Goal: Task Accomplishment & Management: Complete application form

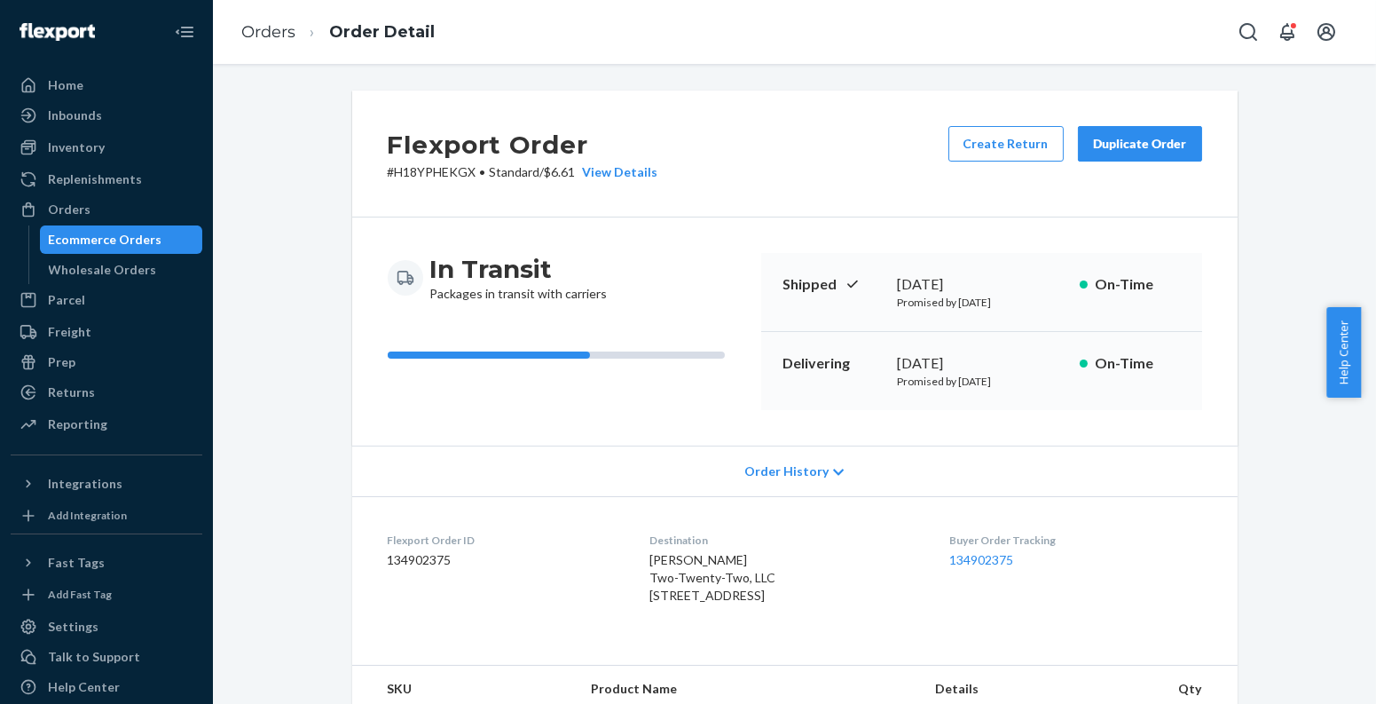
scroll to position [462, 0]
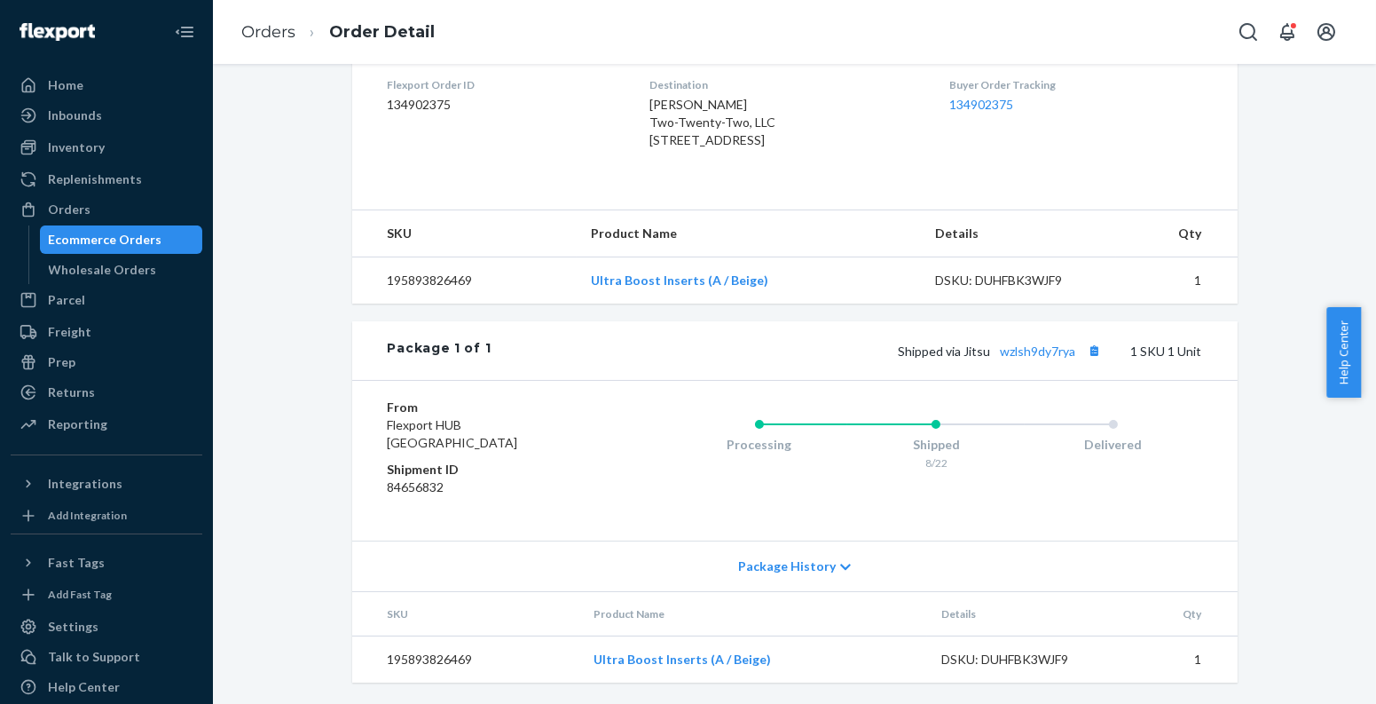
click at [168, 233] on div "Ecommerce Orders" at bounding box center [122, 239] width 160 height 25
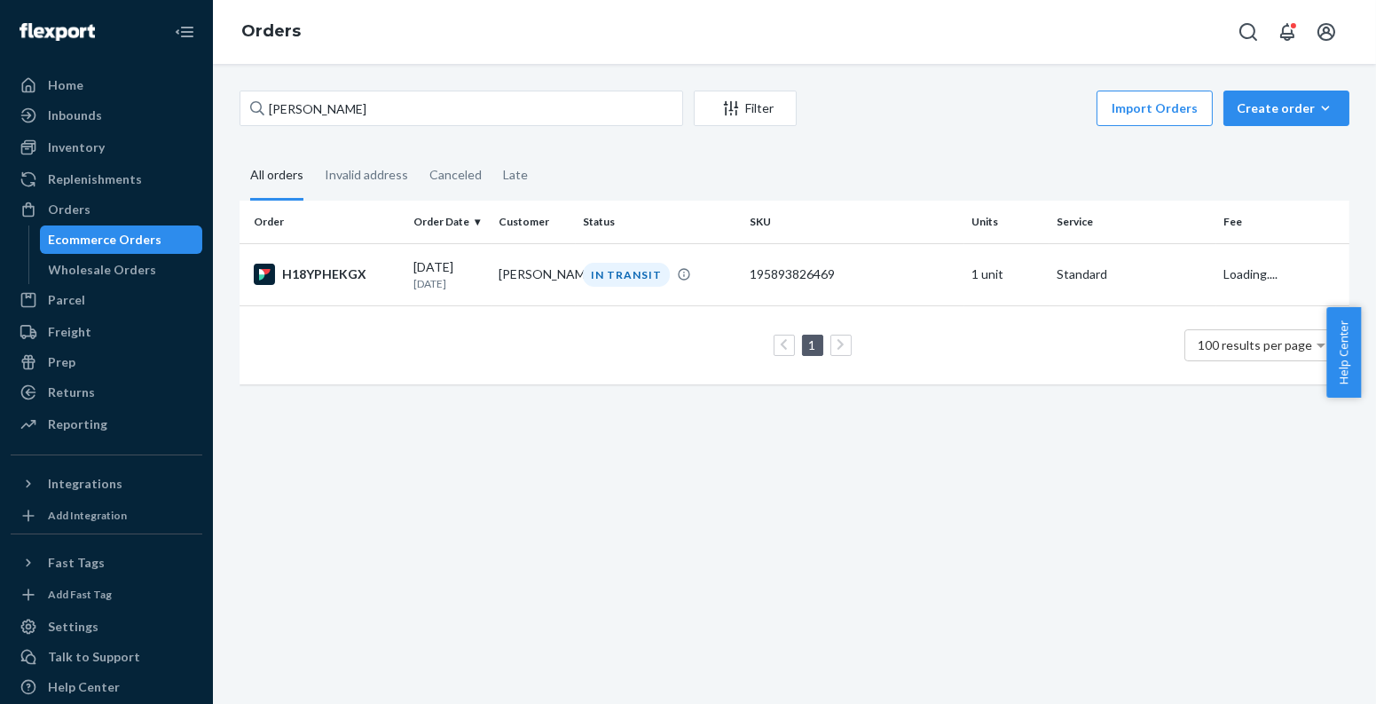
click at [1261, 88] on div "[PERSON_NAME] Filter Import Orders Create order Ecommerce order Removal order A…" at bounding box center [794, 384] width 1163 height 640
click at [1265, 101] on div "Create order" at bounding box center [1286, 108] width 99 height 18
click at [1265, 138] on button "Ecommerce order" at bounding box center [1256, 129] width 158 height 38
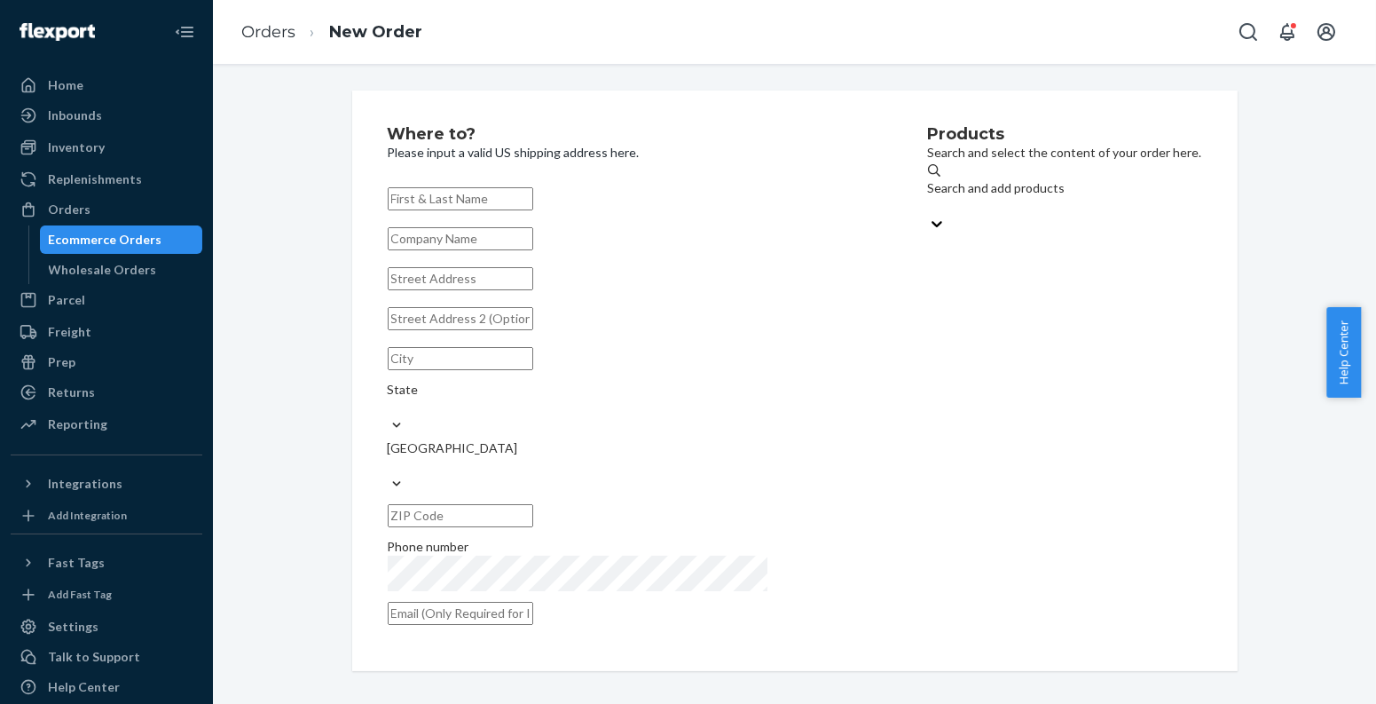
click at [1134, 188] on div "Search and add products" at bounding box center [1065, 196] width 274 height 35
click at [930, 197] on input "Search and add products" at bounding box center [929, 206] width 2 height 18
paste input "810114045275"
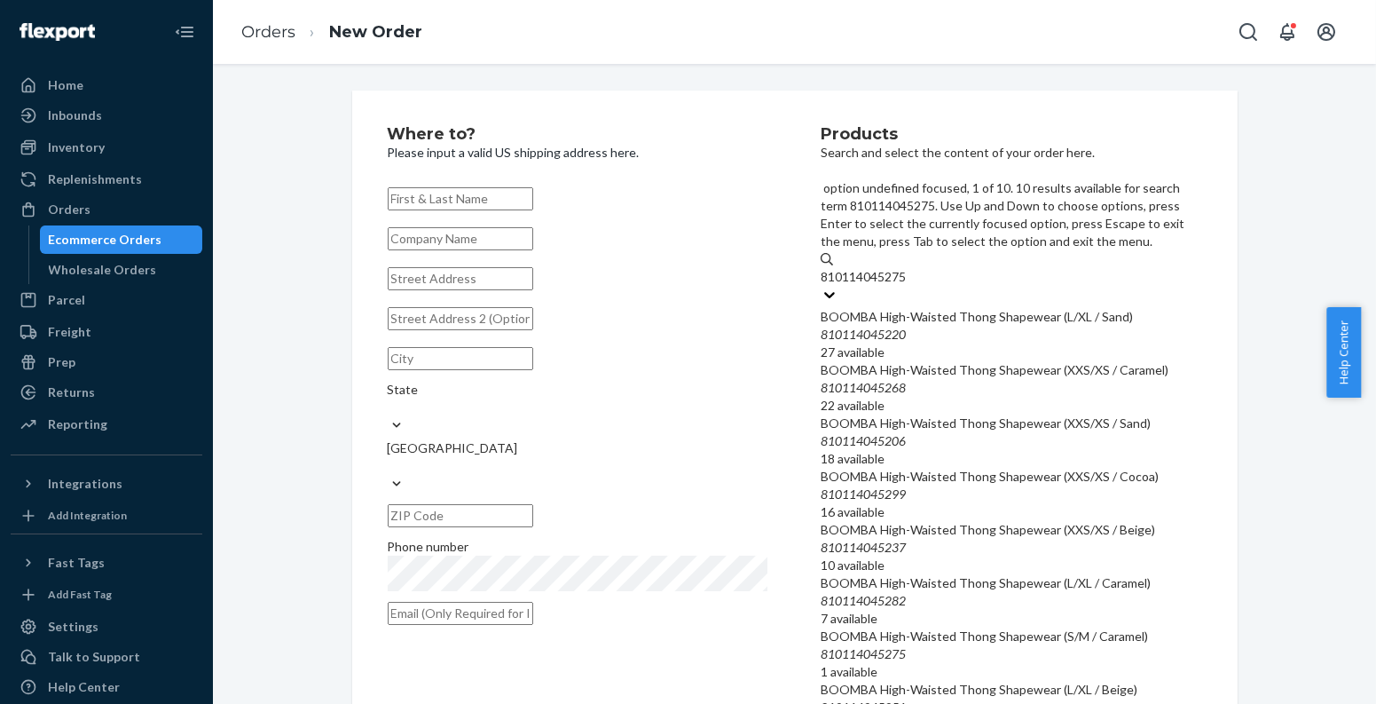
scroll to position [382, 0]
type input "810114045275"
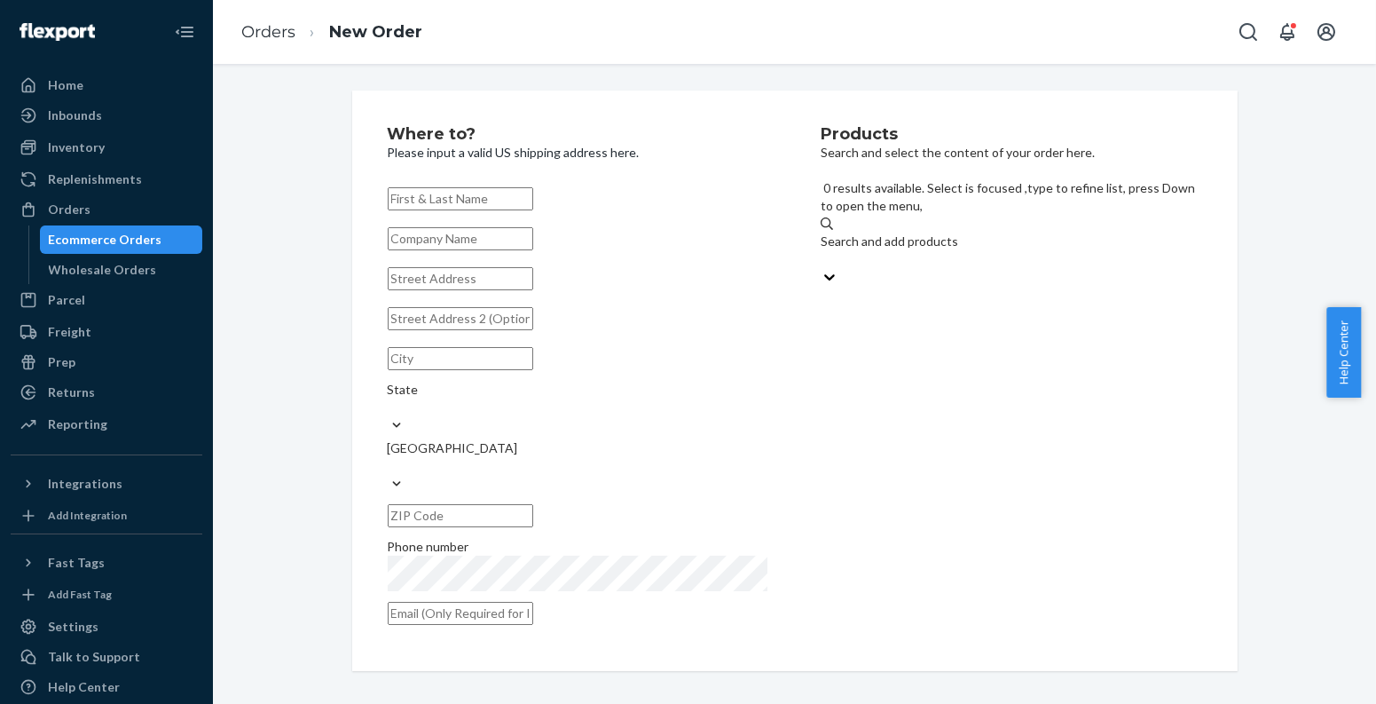
paste input "195893866366"
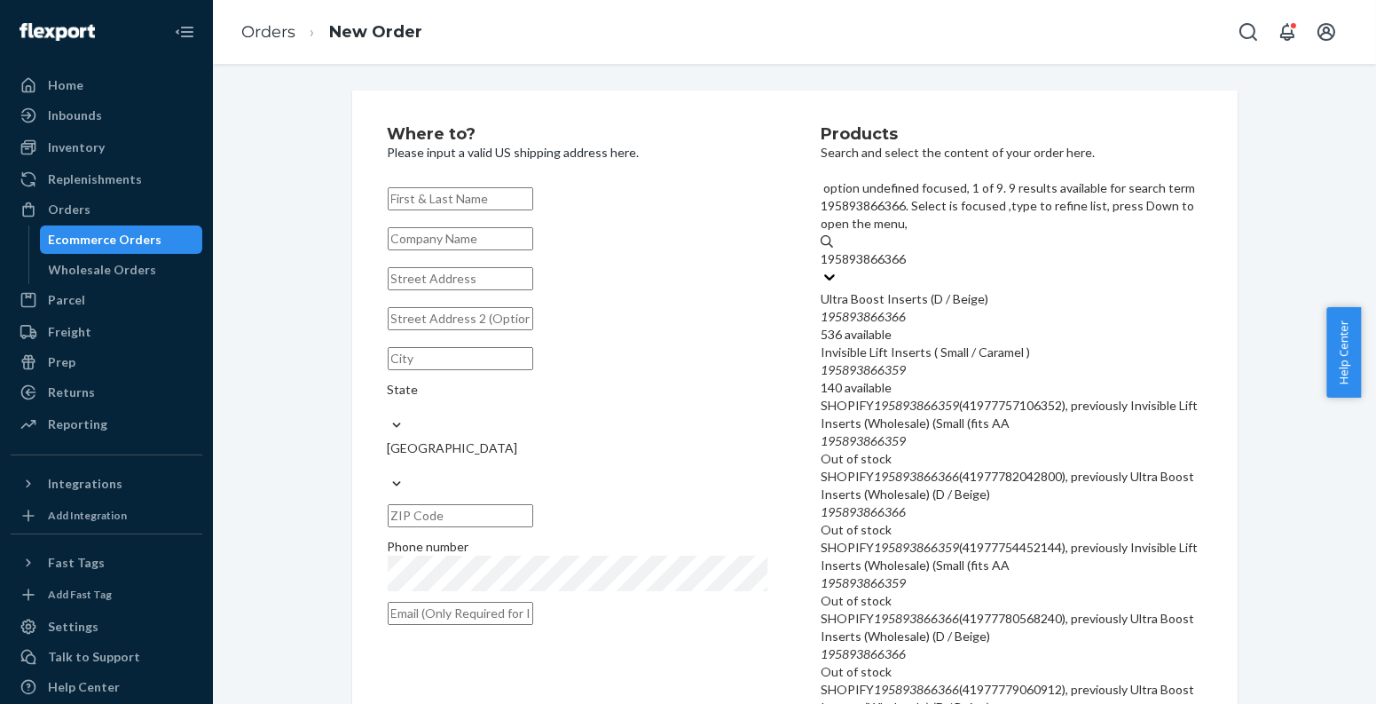
type input "195893866366"
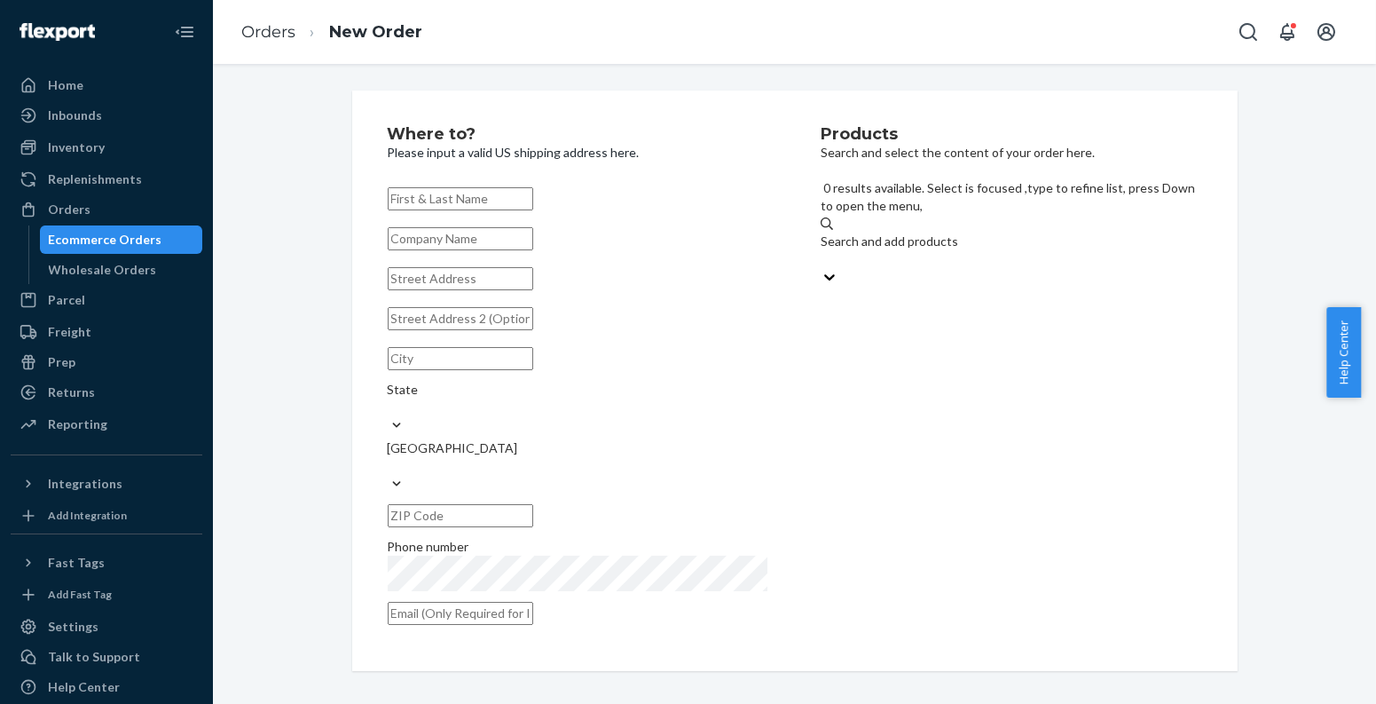
paste input "810114043400"
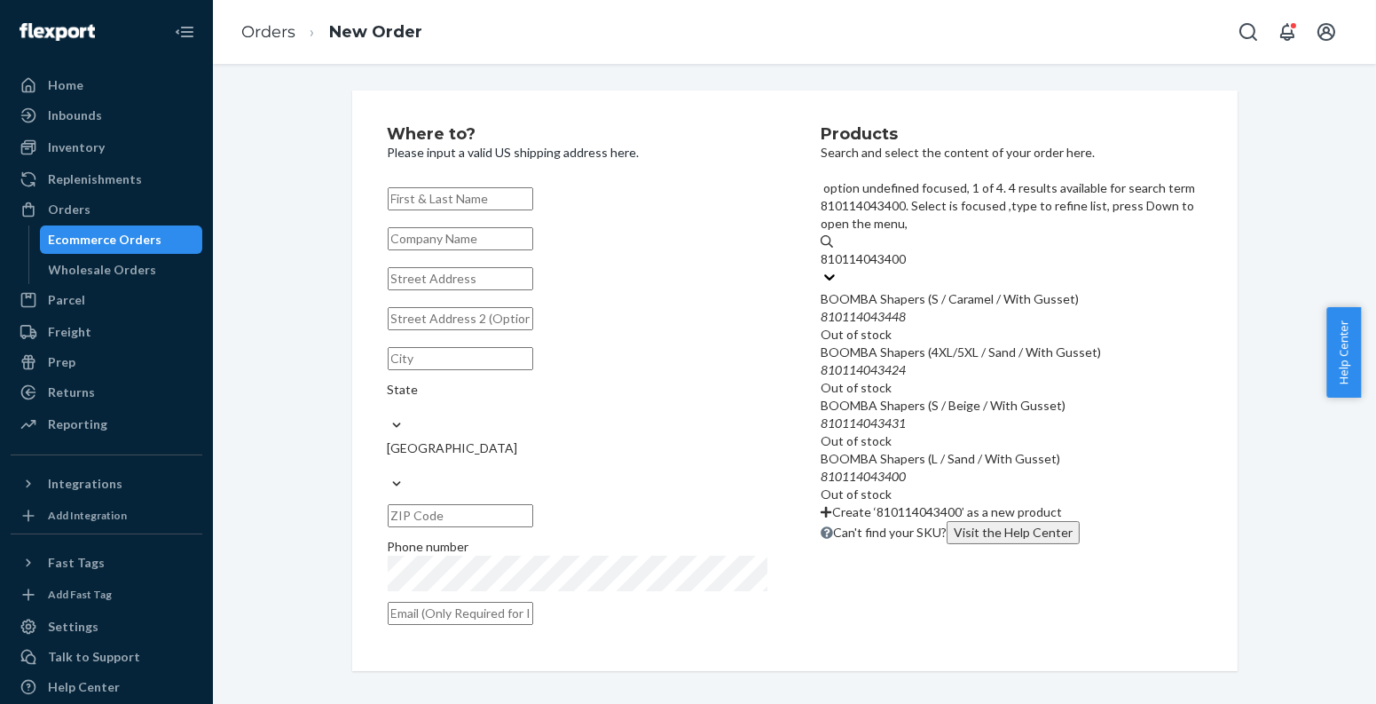
type input "810114043400"
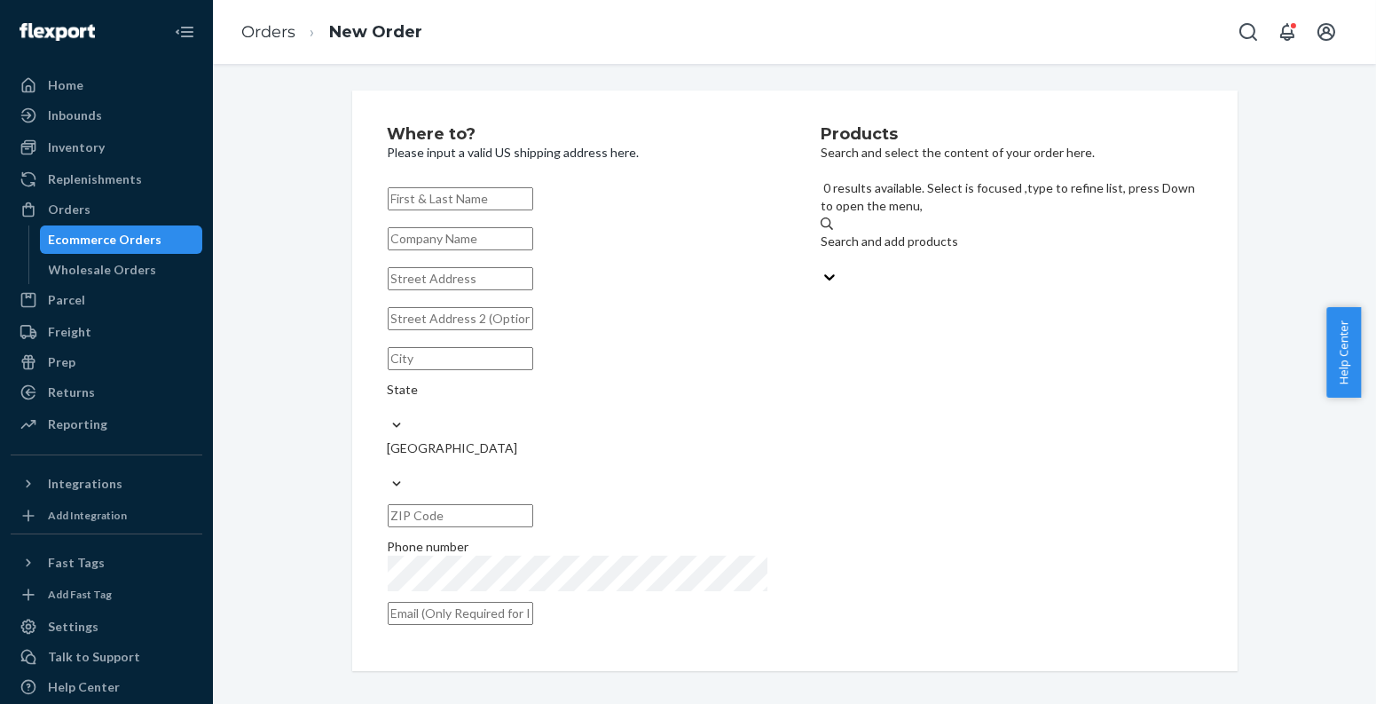
paste input "195893126552"
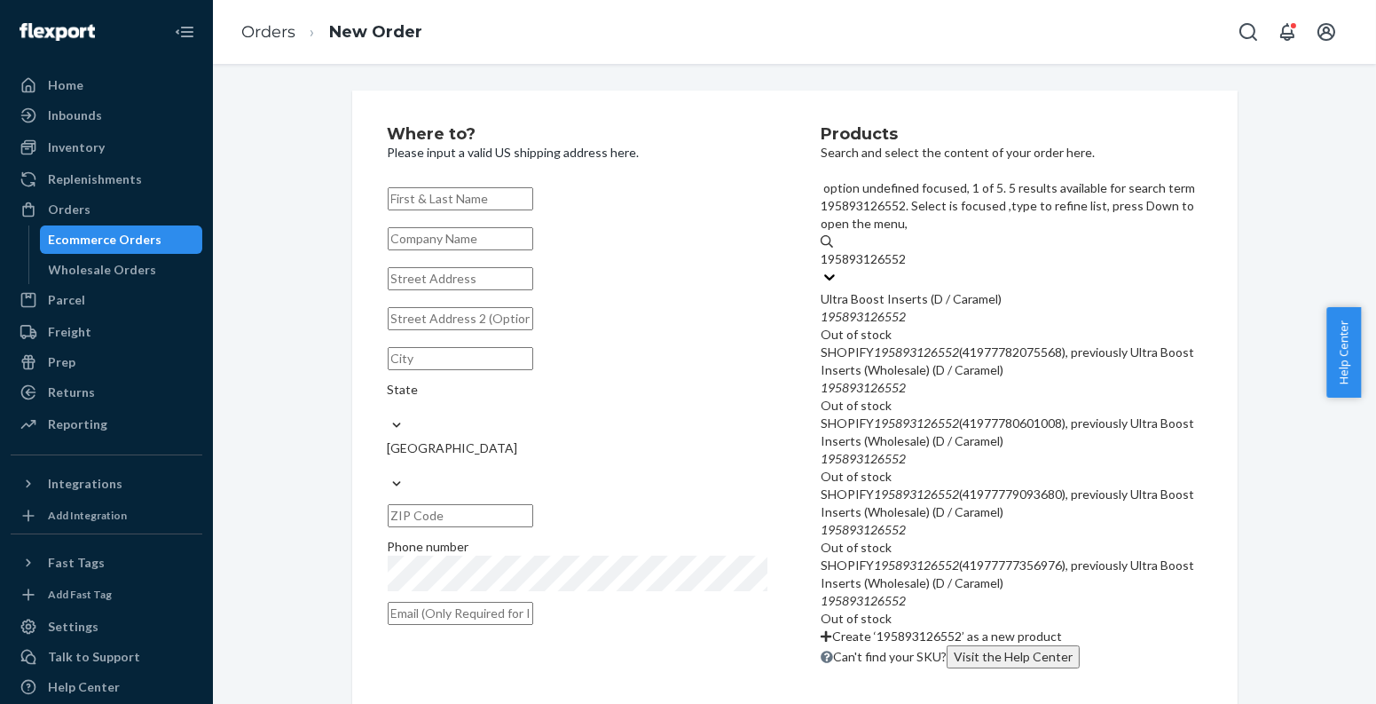
type input "195893126552"
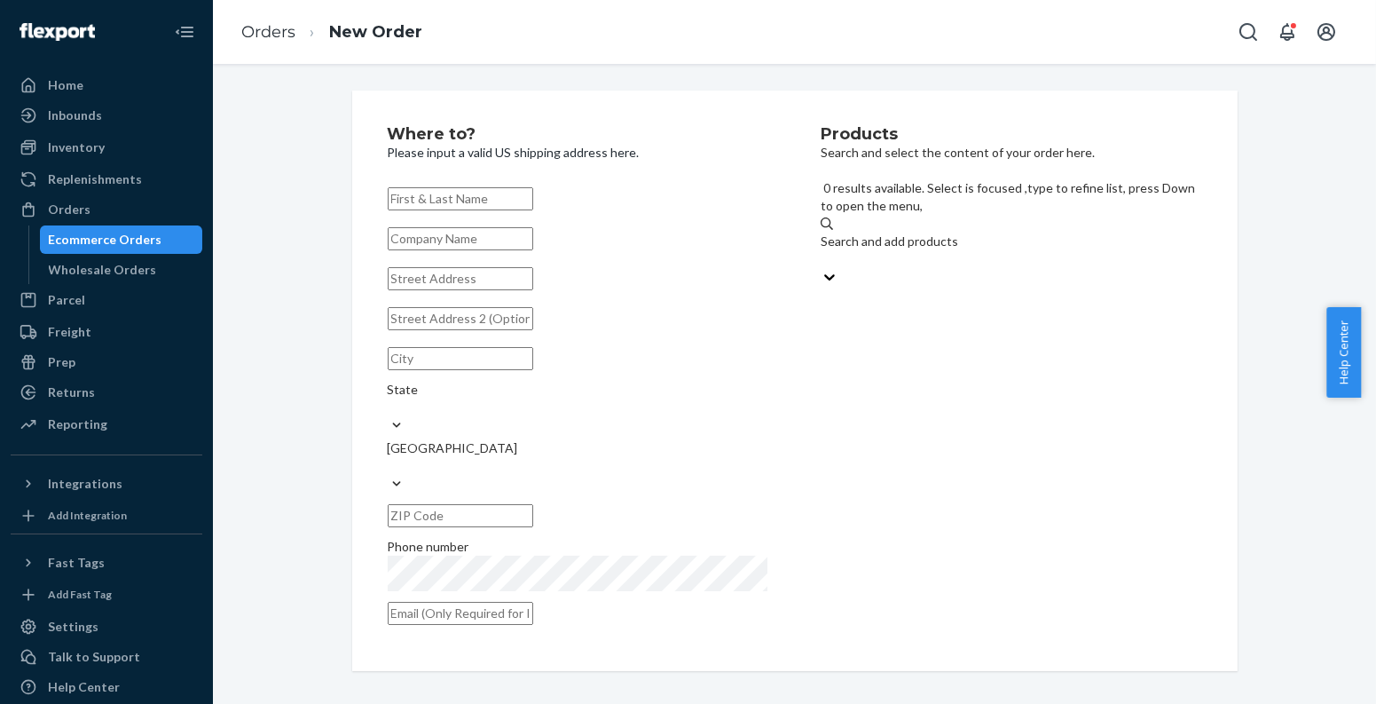
paste input "810114045060"
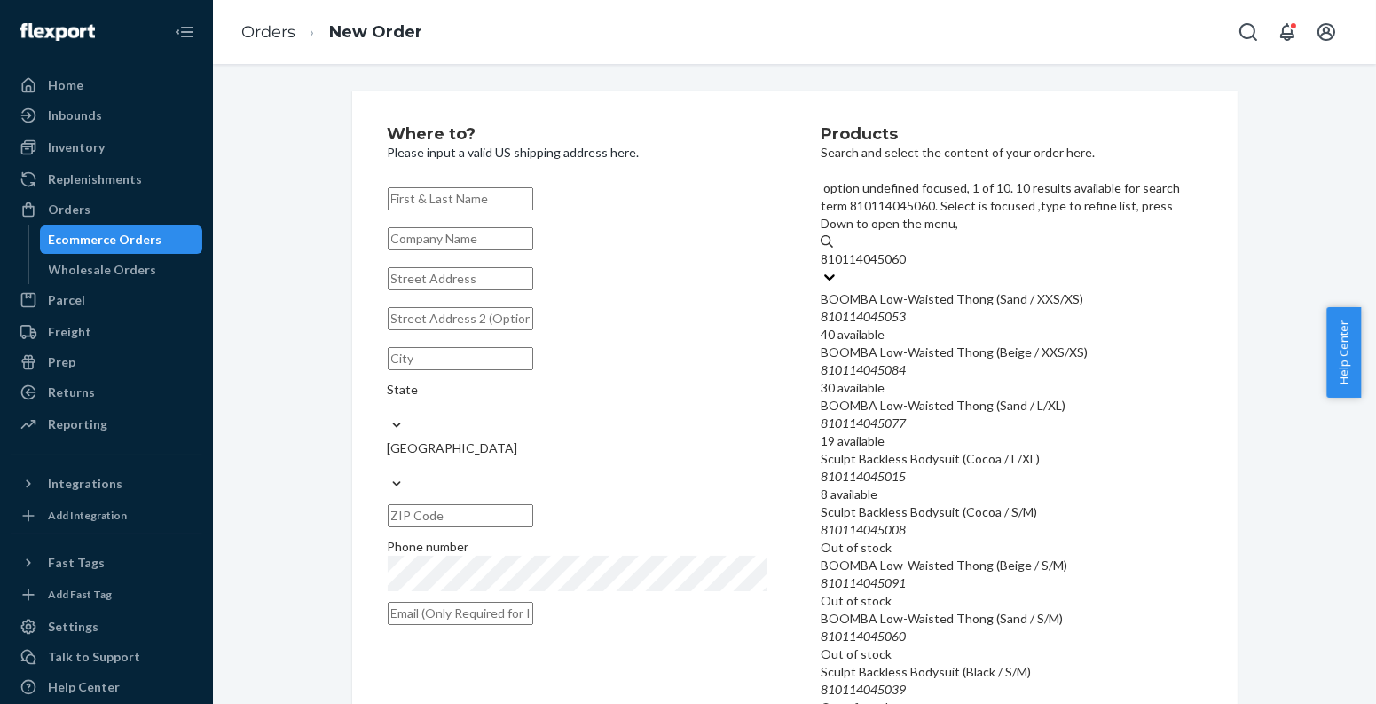
scroll to position [297, 0]
type input "810114045060"
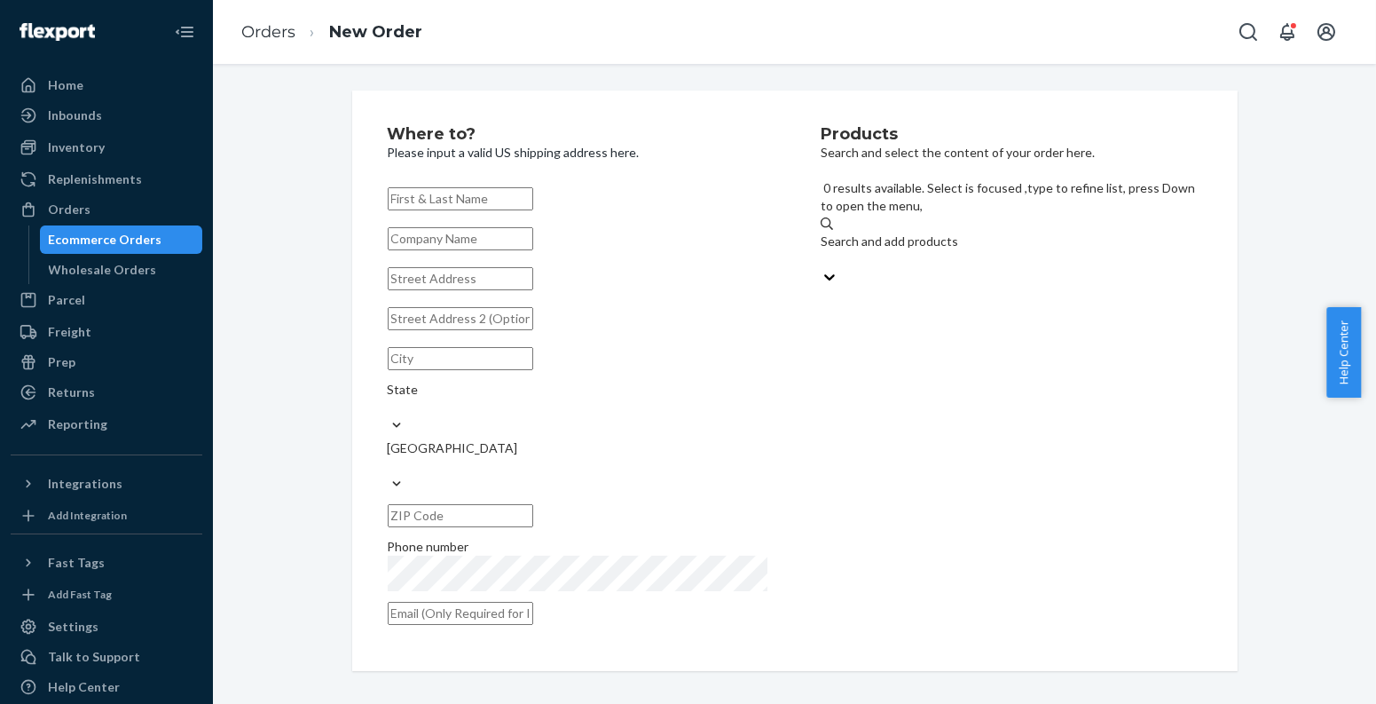
paste input "195893866366"
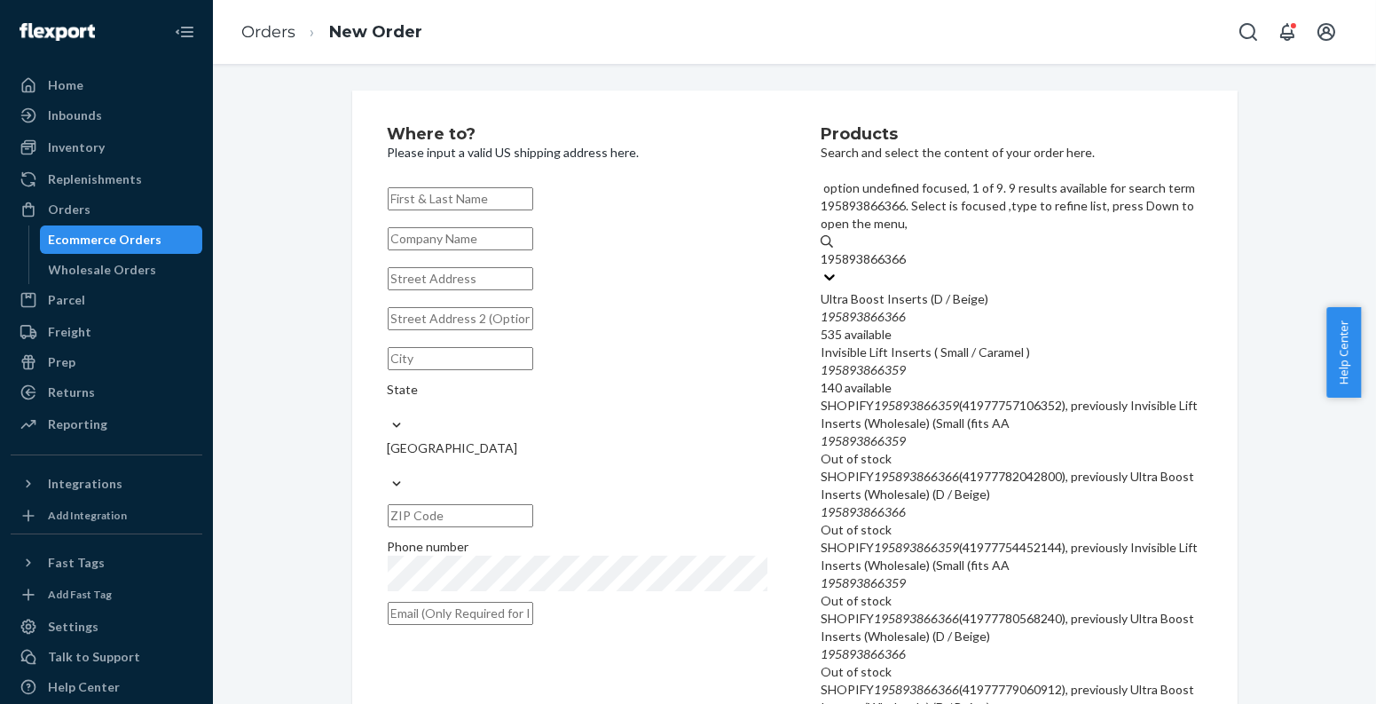
type input "195893866366"
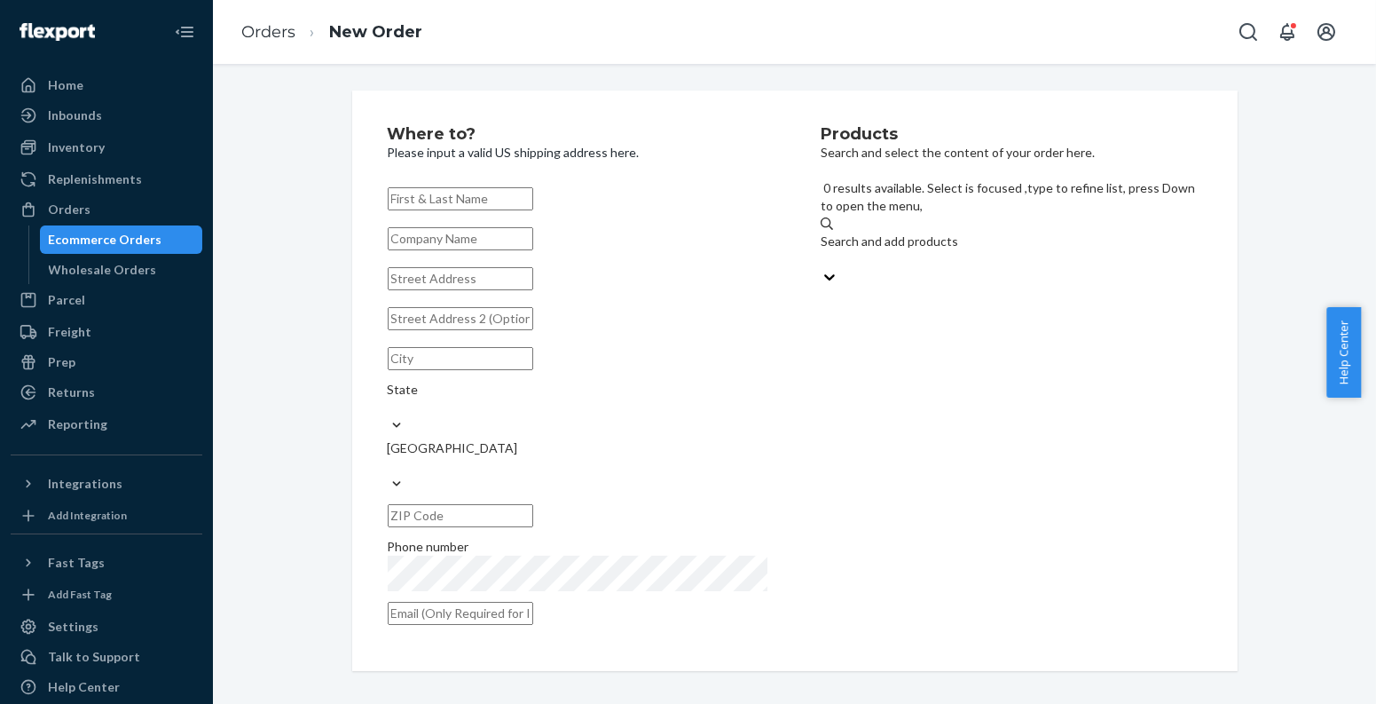
paste input "810114041888"
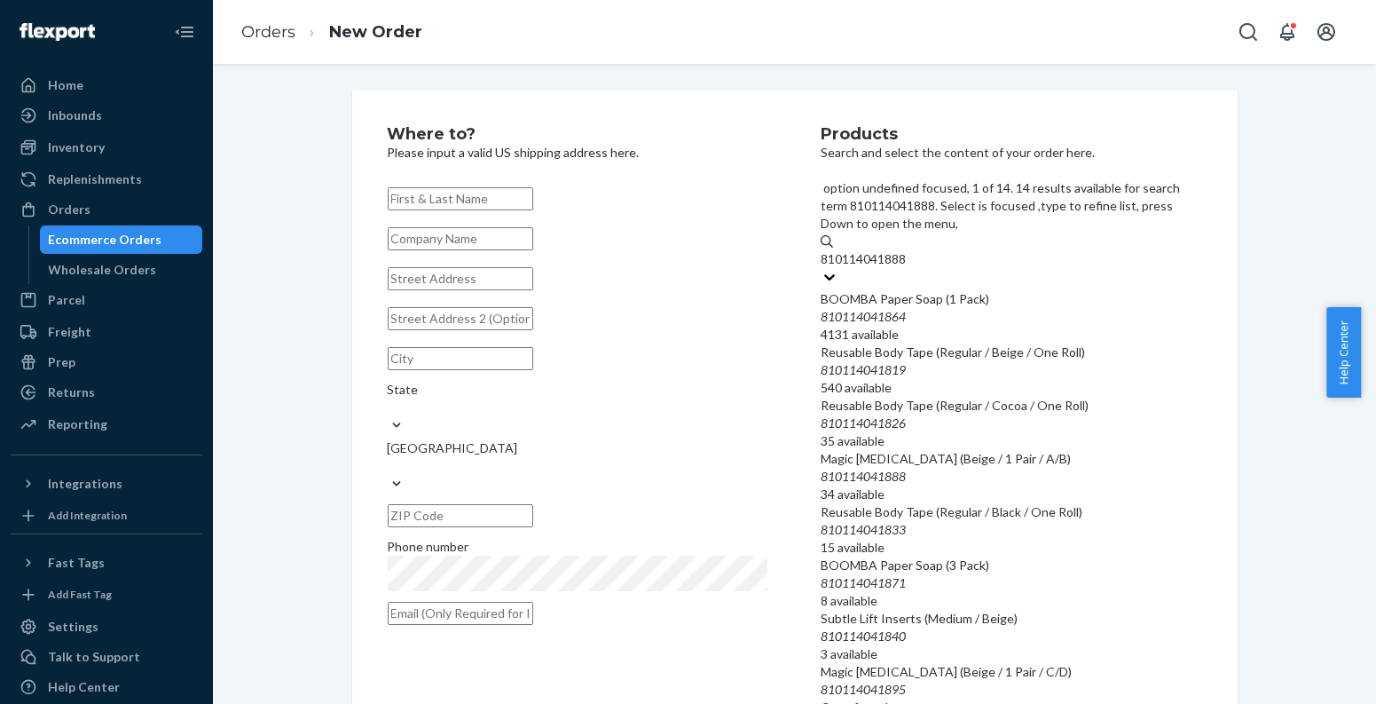
type input "810114041888"
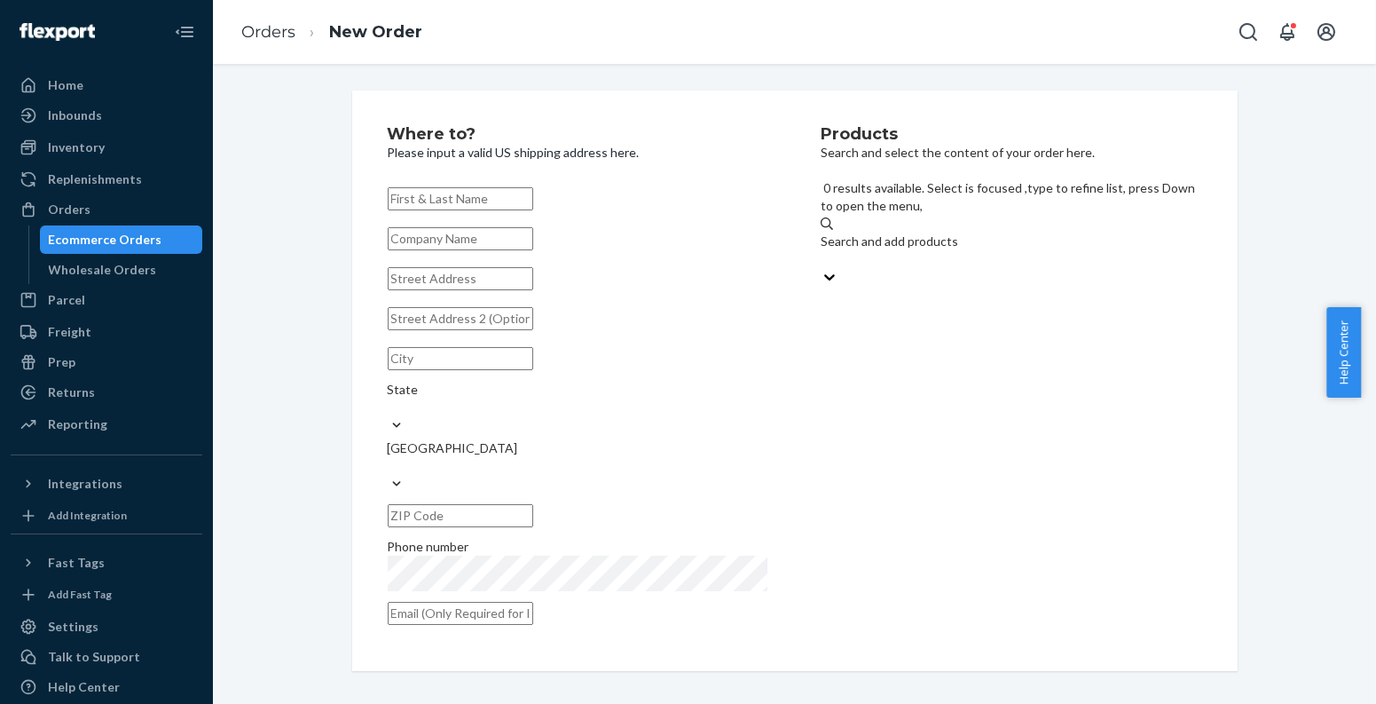
paste input "195893422883"
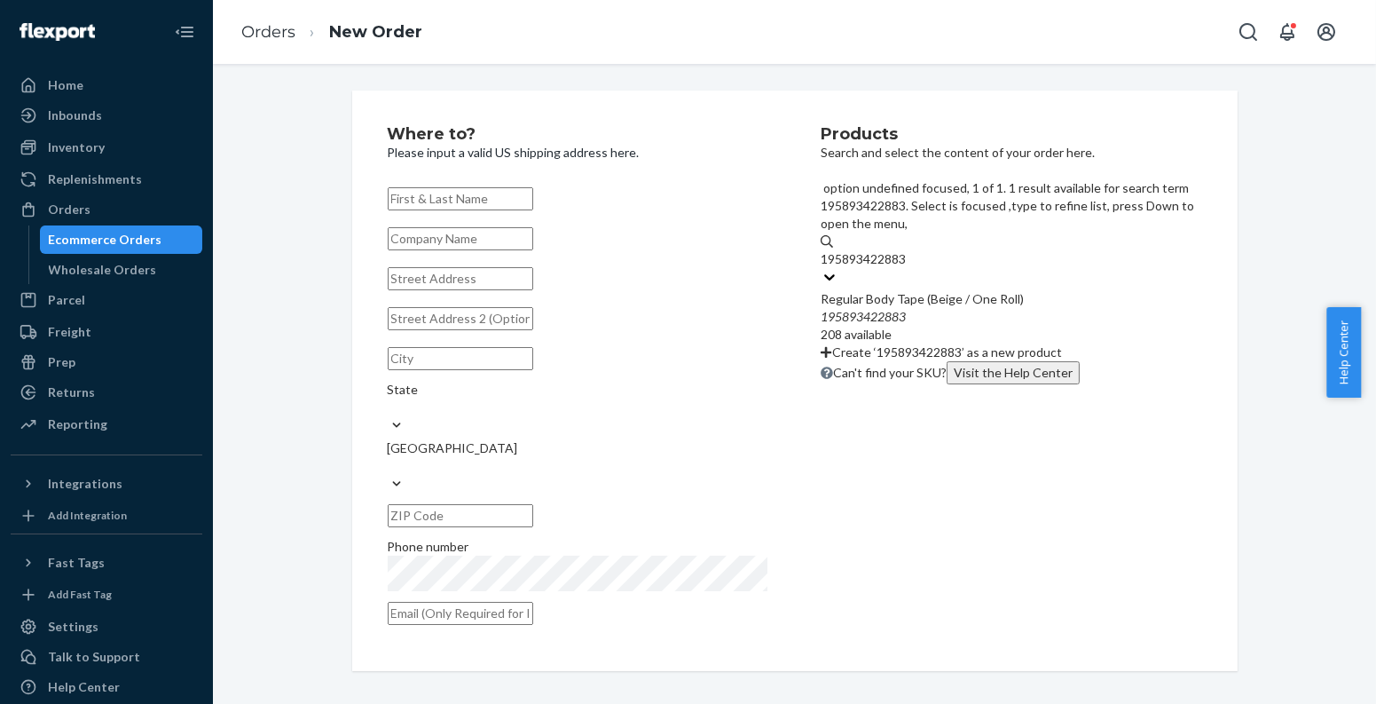
type input "195893422883"
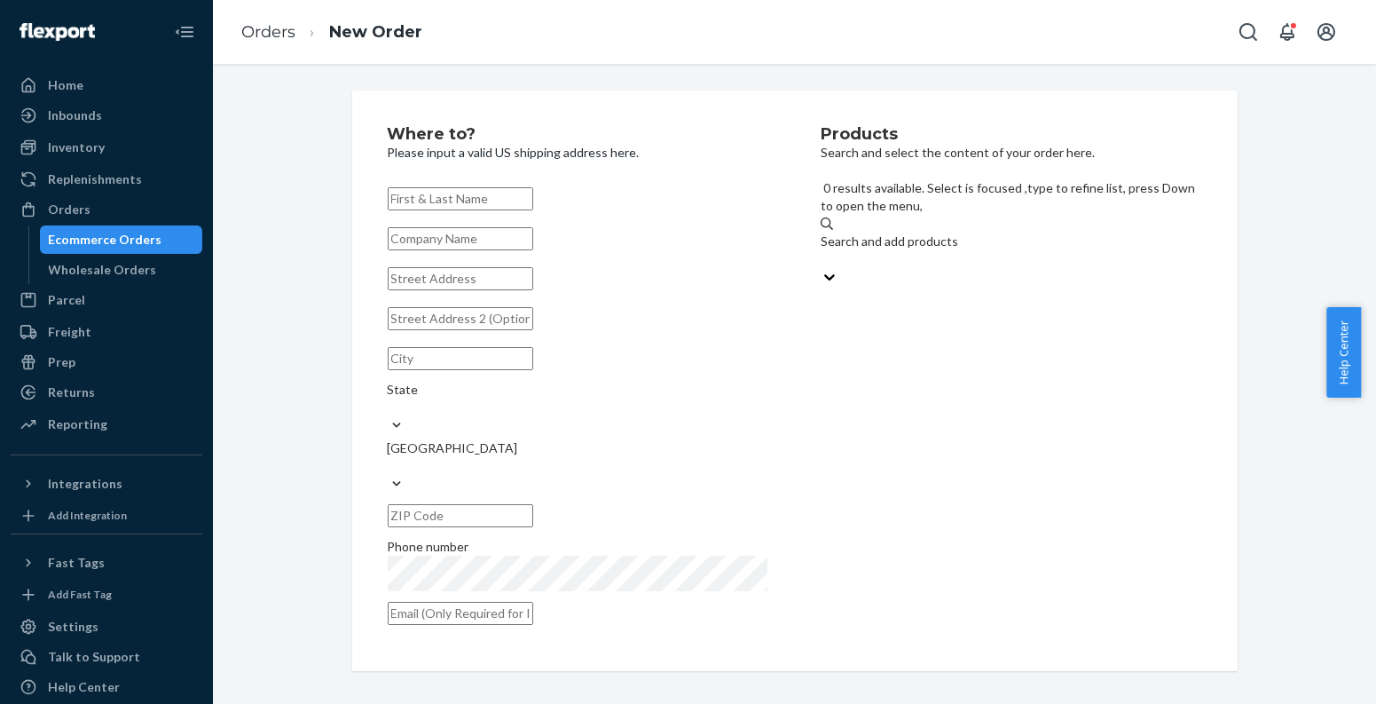
paste input "810114040379"
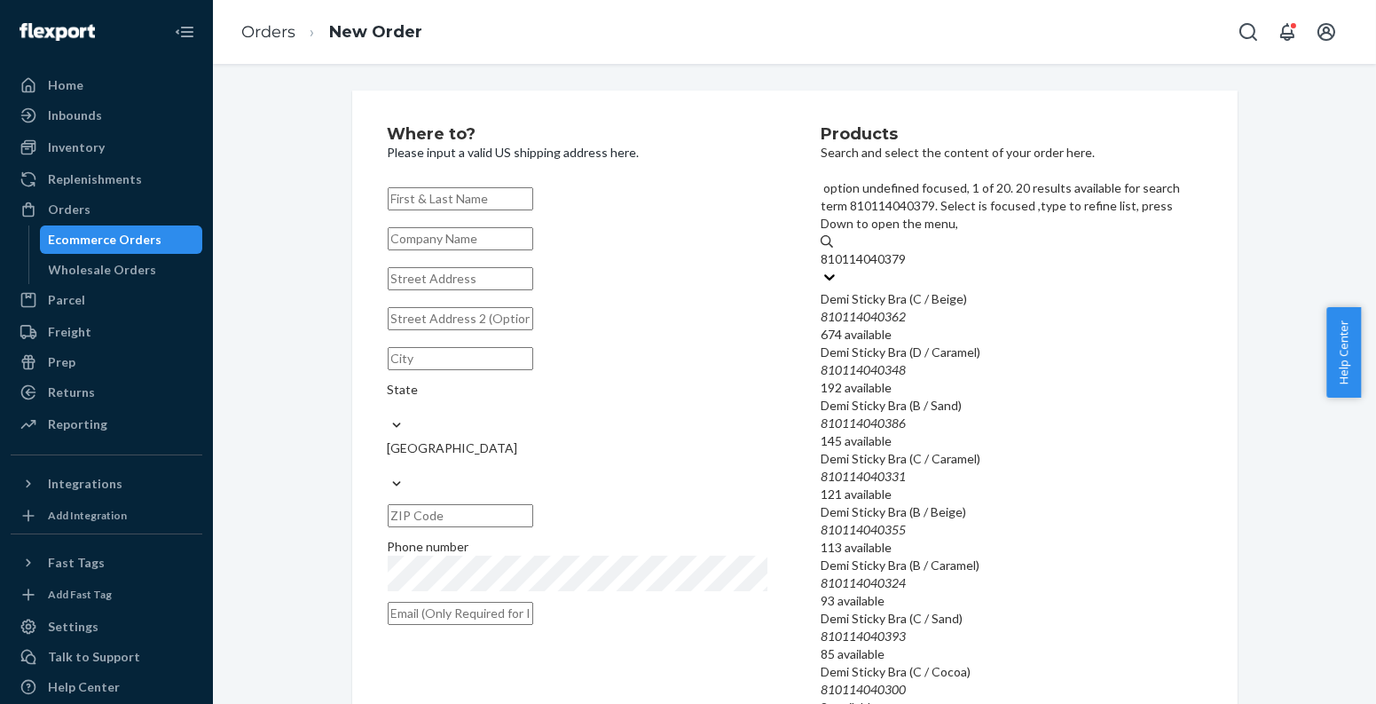
type input "810114040379"
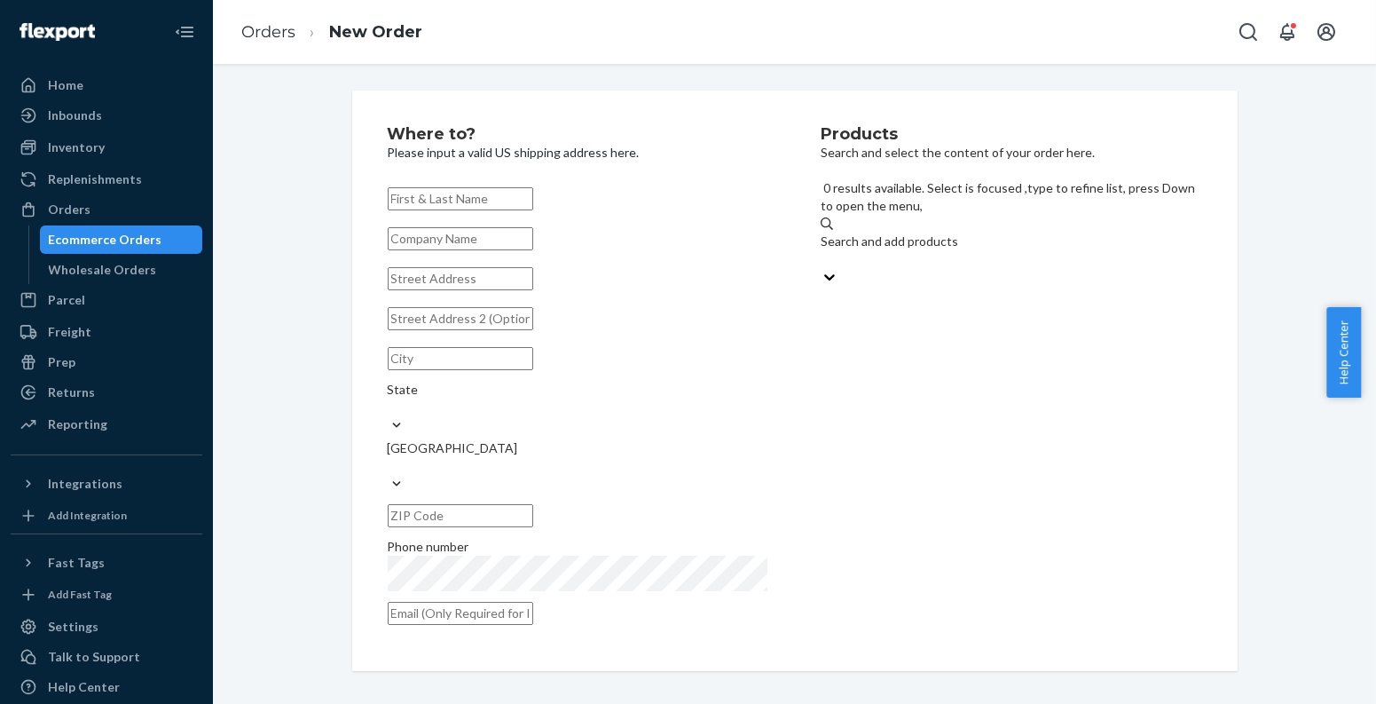
paste input "195893665730"
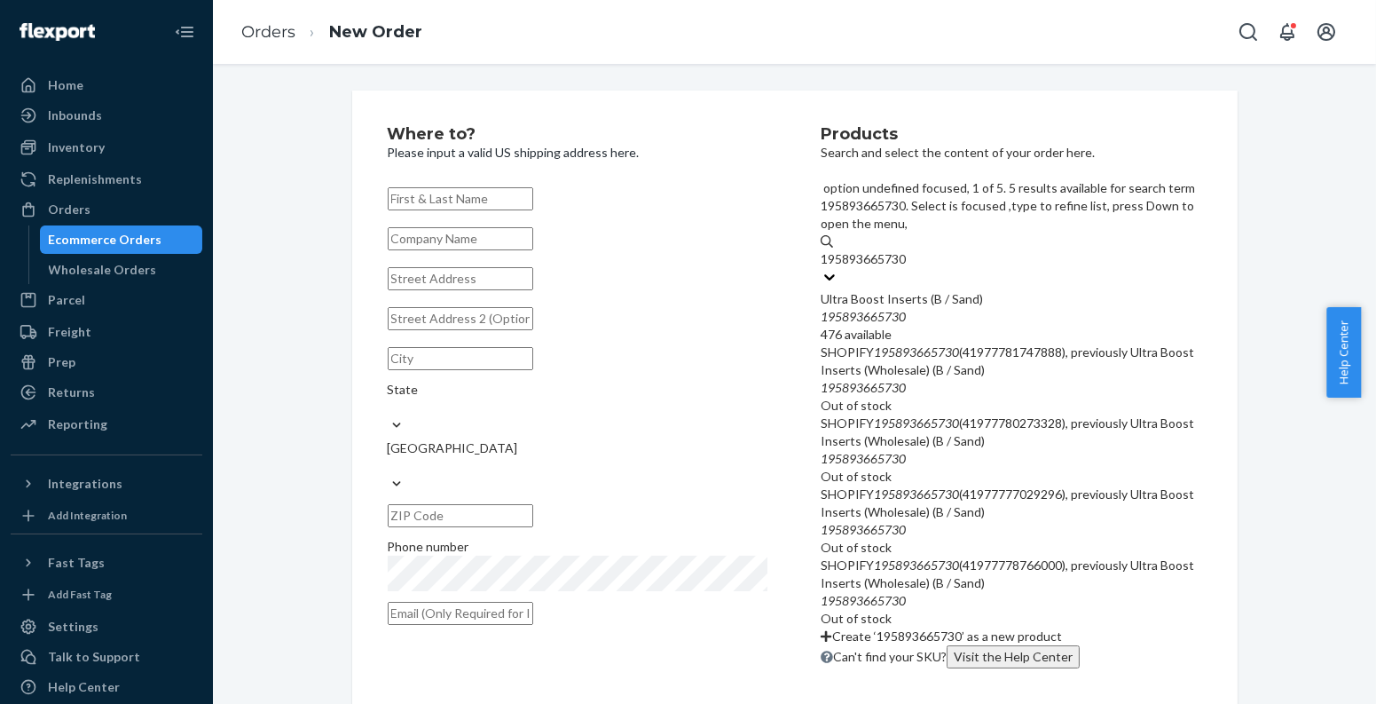
type input "195893665730"
